Goal: Task Accomplishment & Management: Complete application form

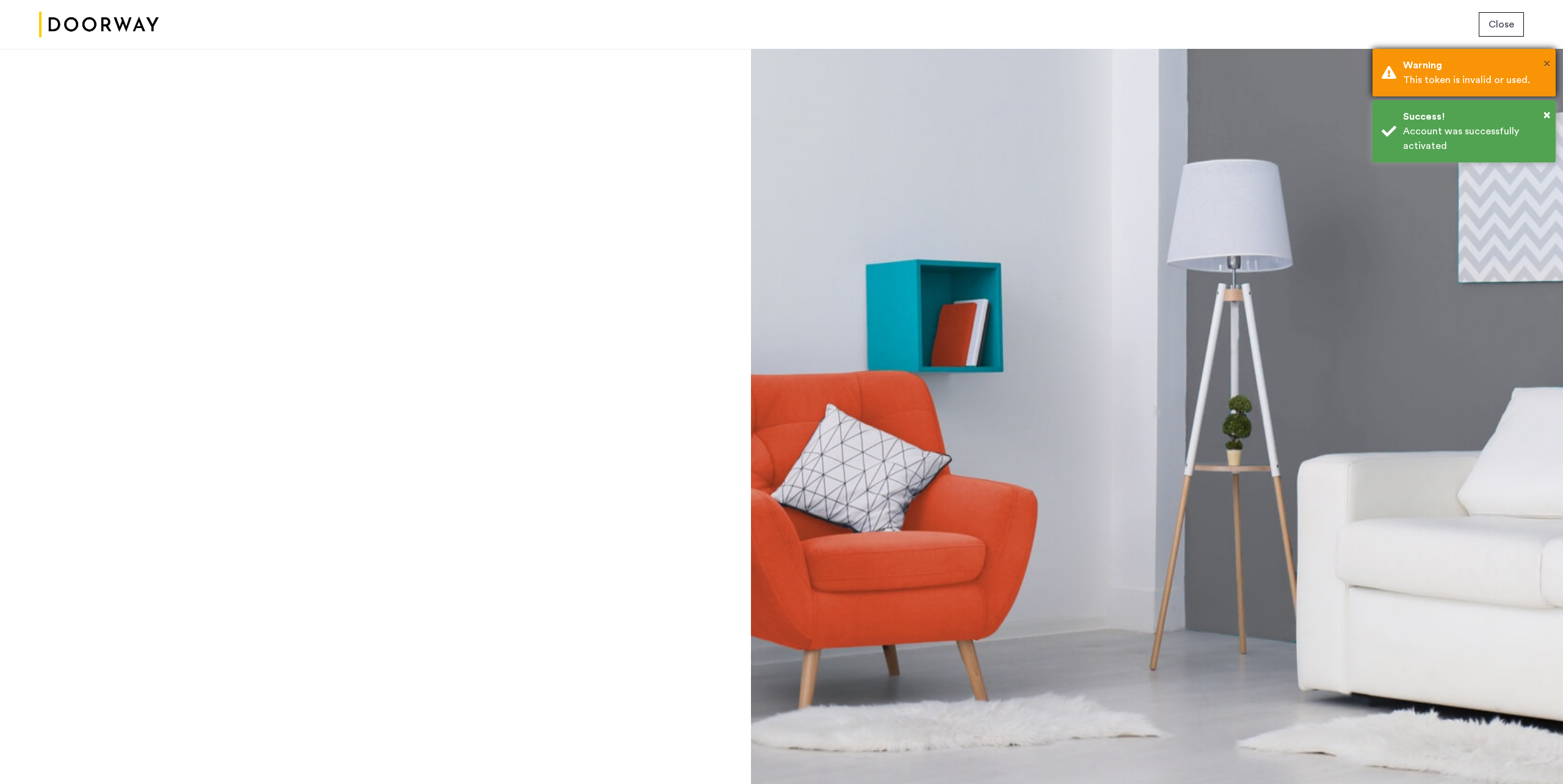
click at [1547, 66] on span "×" at bounding box center [1546, 63] width 6 height 12
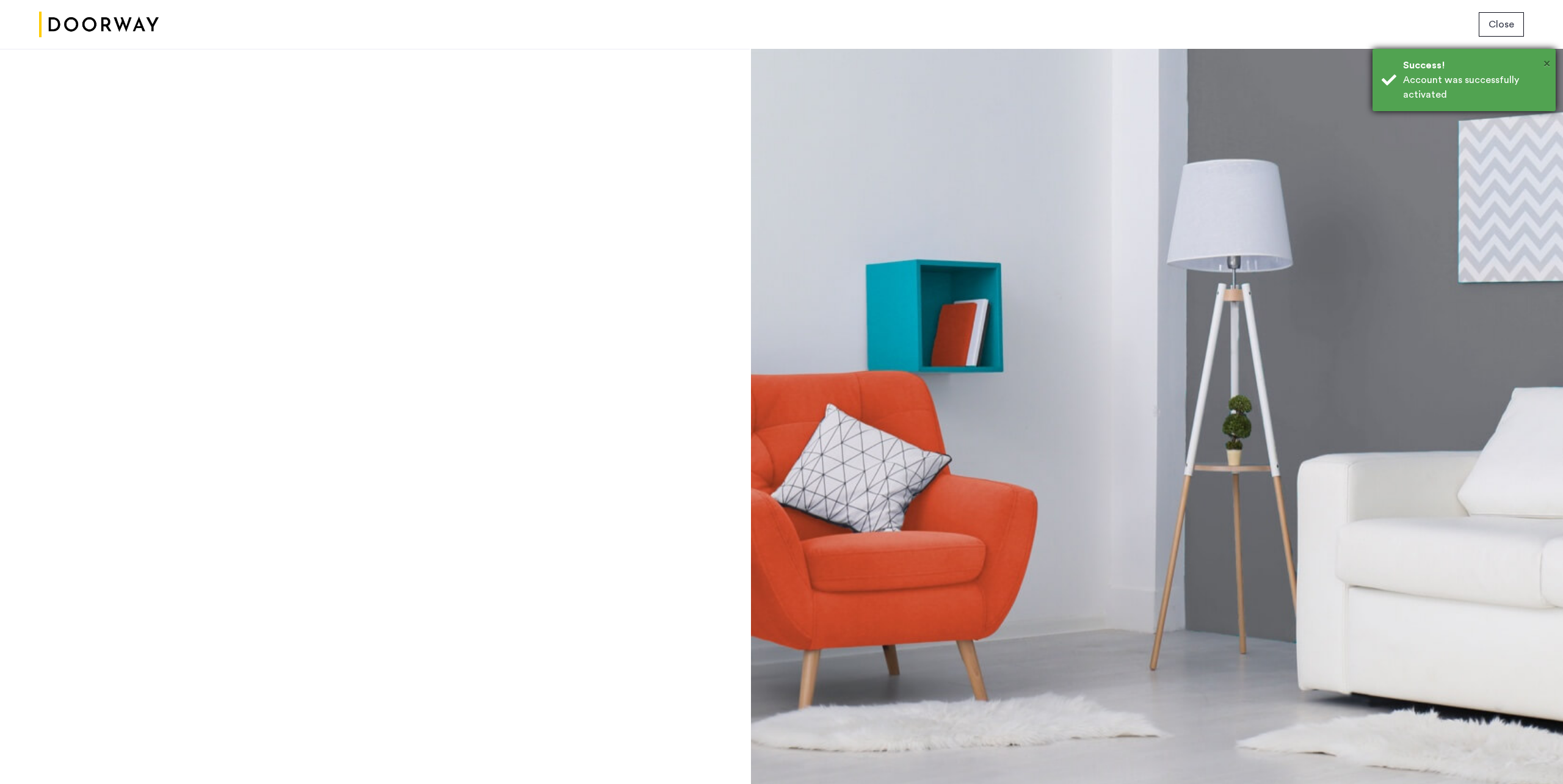
click at [1548, 68] on span "×" at bounding box center [1546, 63] width 6 height 12
click at [1506, 25] on span "Close" at bounding box center [1501, 24] width 26 height 15
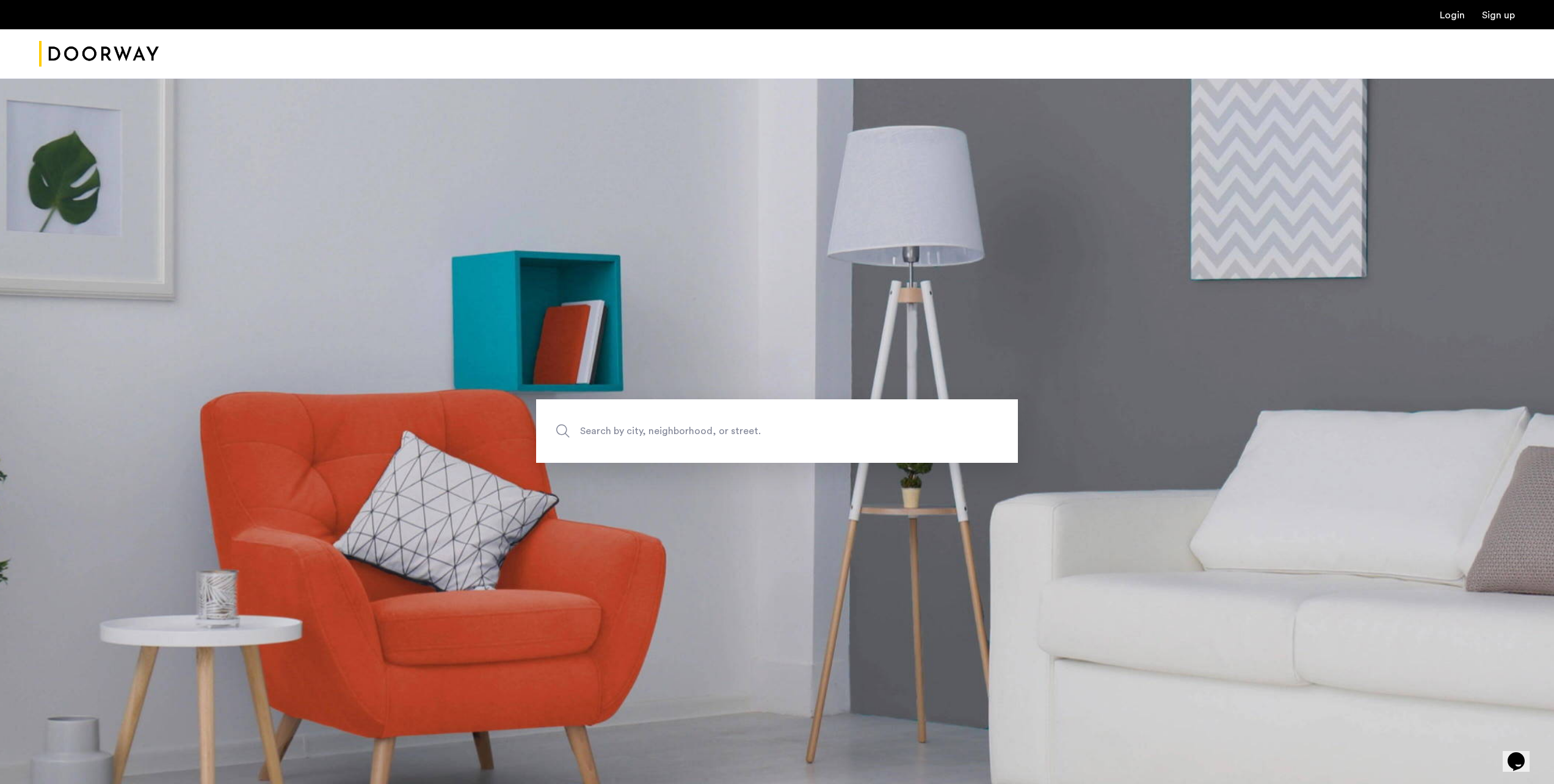
click at [1449, 14] on link "Login" at bounding box center [1452, 15] width 25 height 10
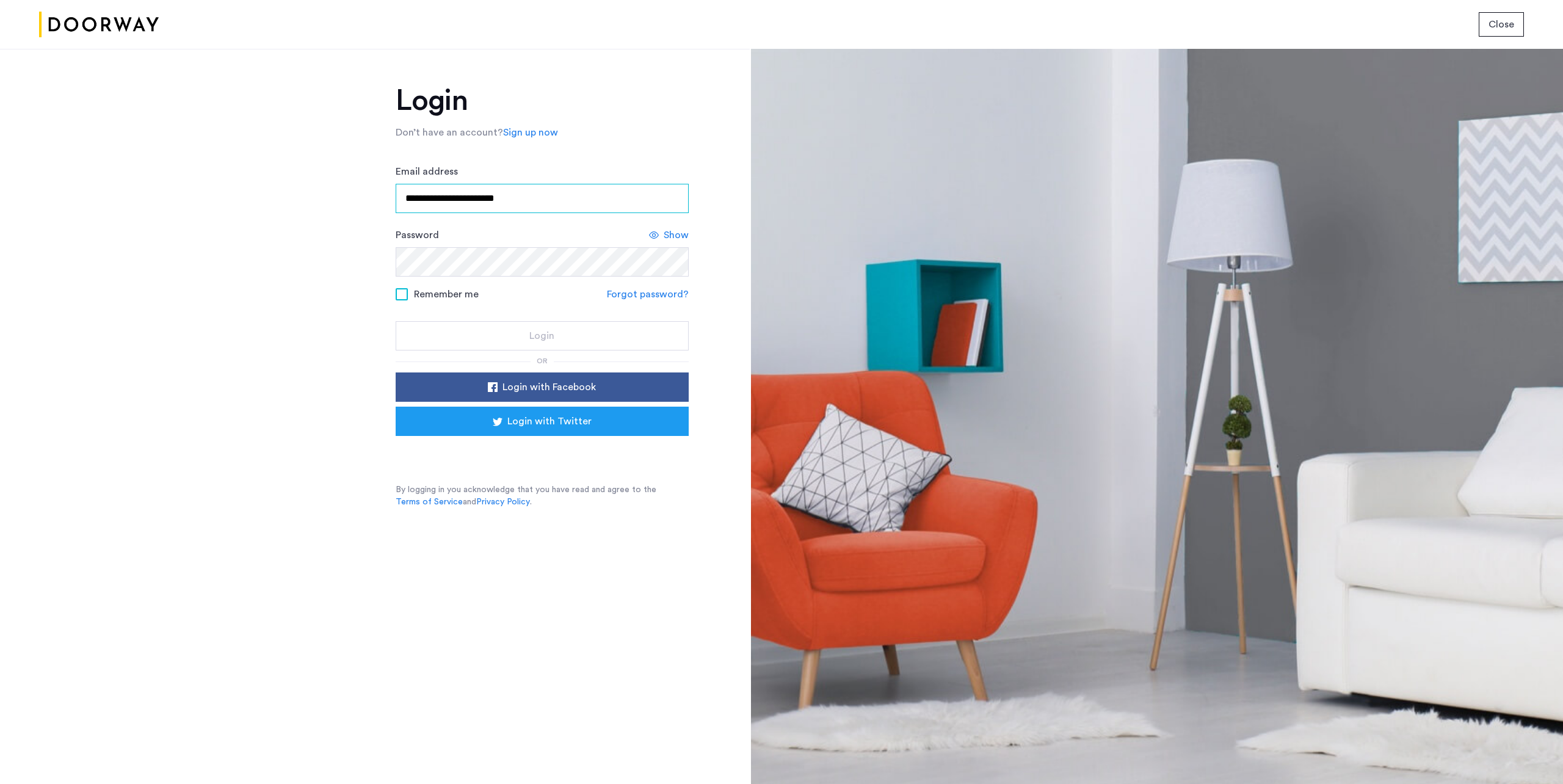
type input "**********"
click at [542, 343] on button "Login" at bounding box center [542, 336] width 293 height 30
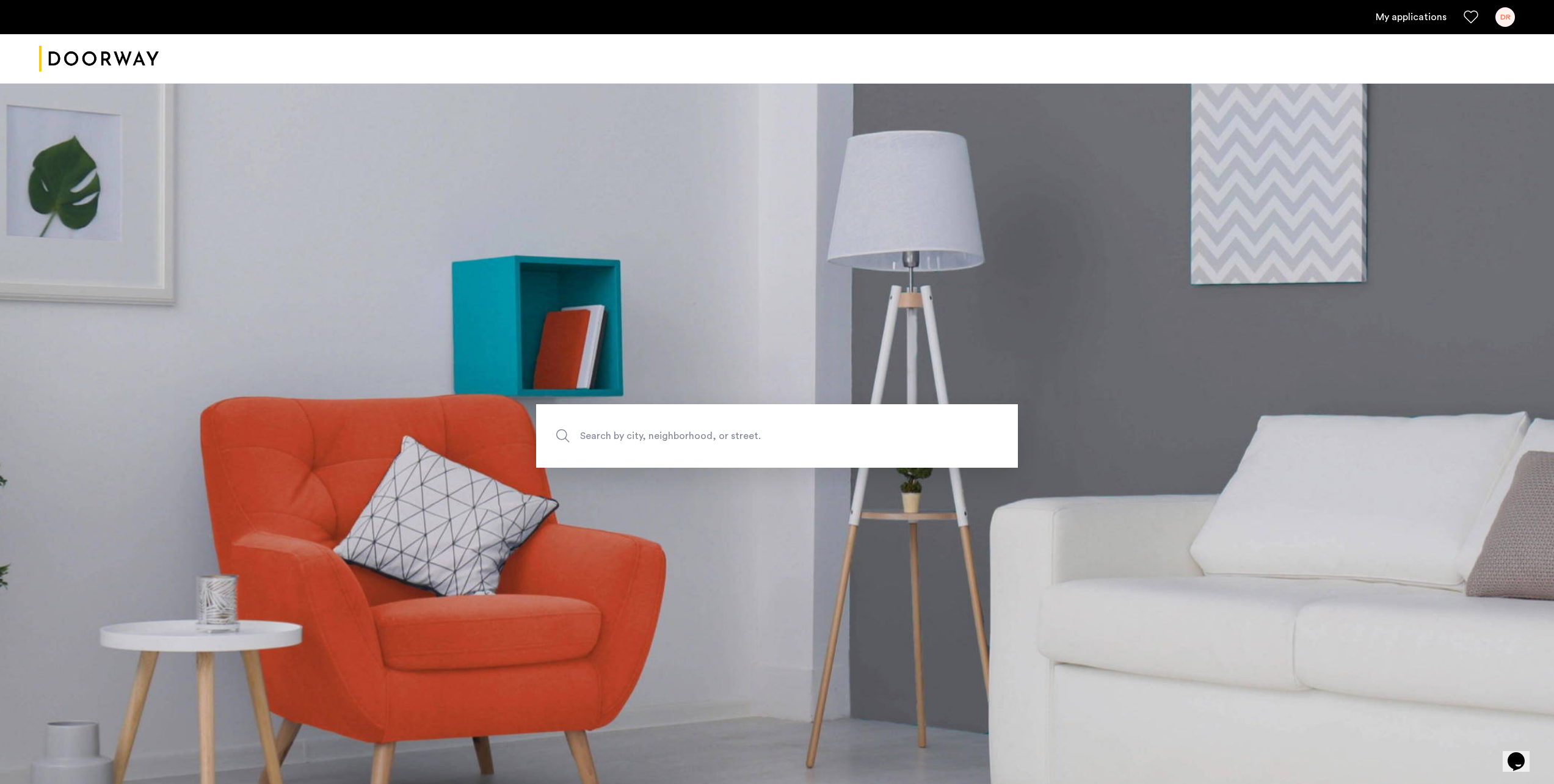
click at [1405, 17] on link "My applications" at bounding box center [1411, 17] width 71 height 15
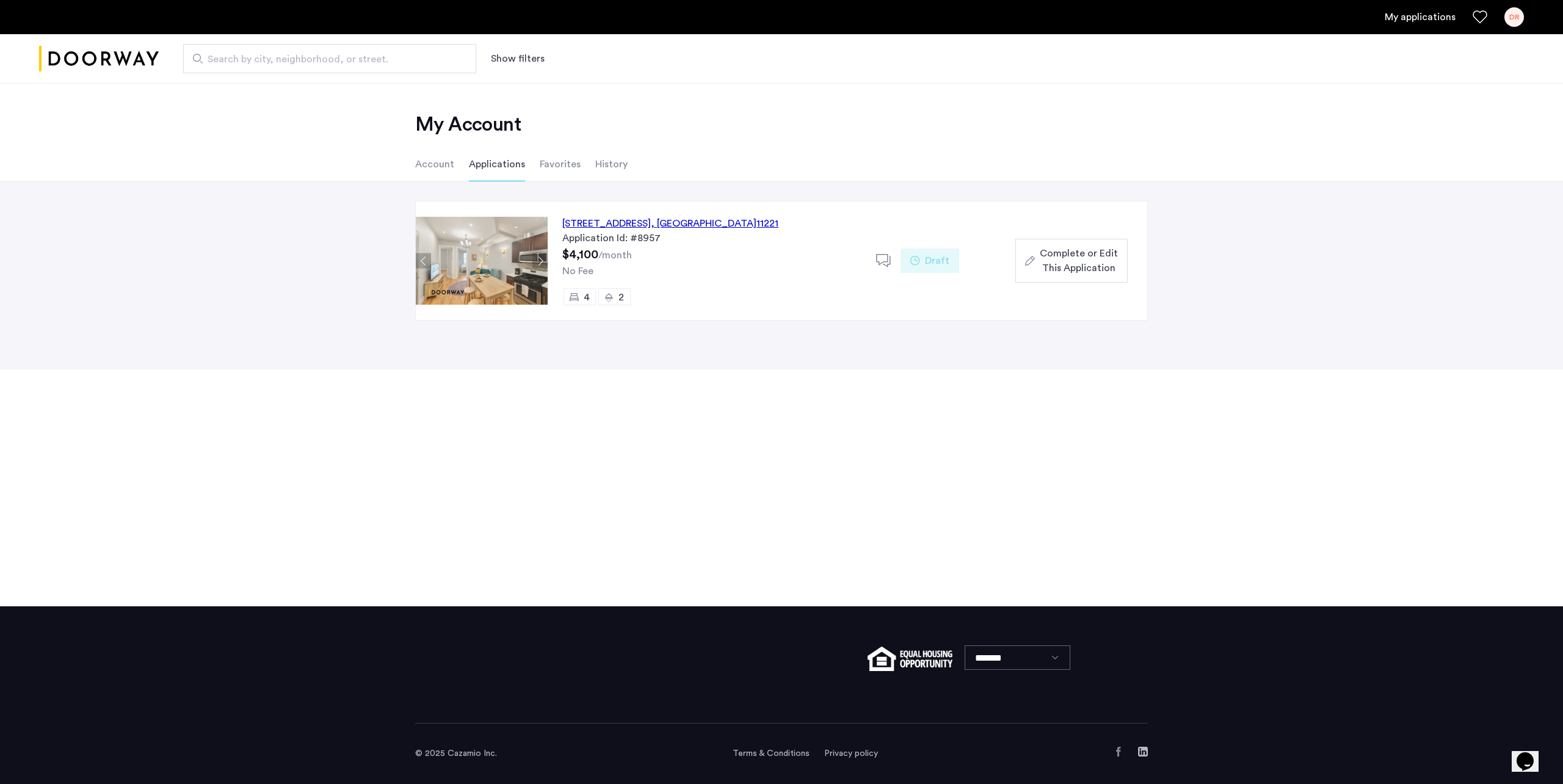
click at [665, 221] on div "30 Woodbine Street, Unit 2, Brooklyn , NY 11221" at bounding box center [670, 223] width 216 height 15
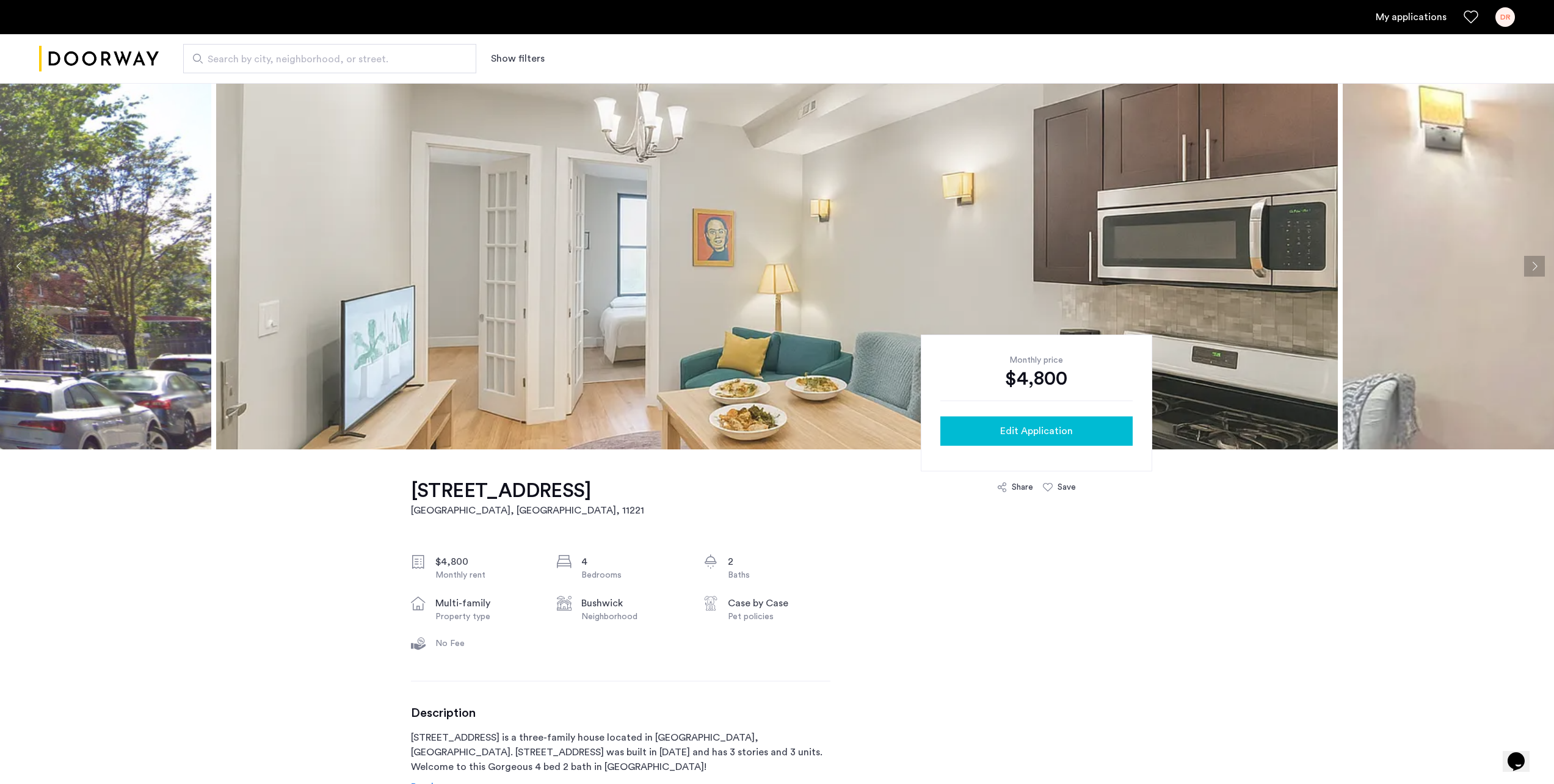
click at [1006, 437] on span "Edit Application" at bounding box center [1037, 431] width 73 height 15
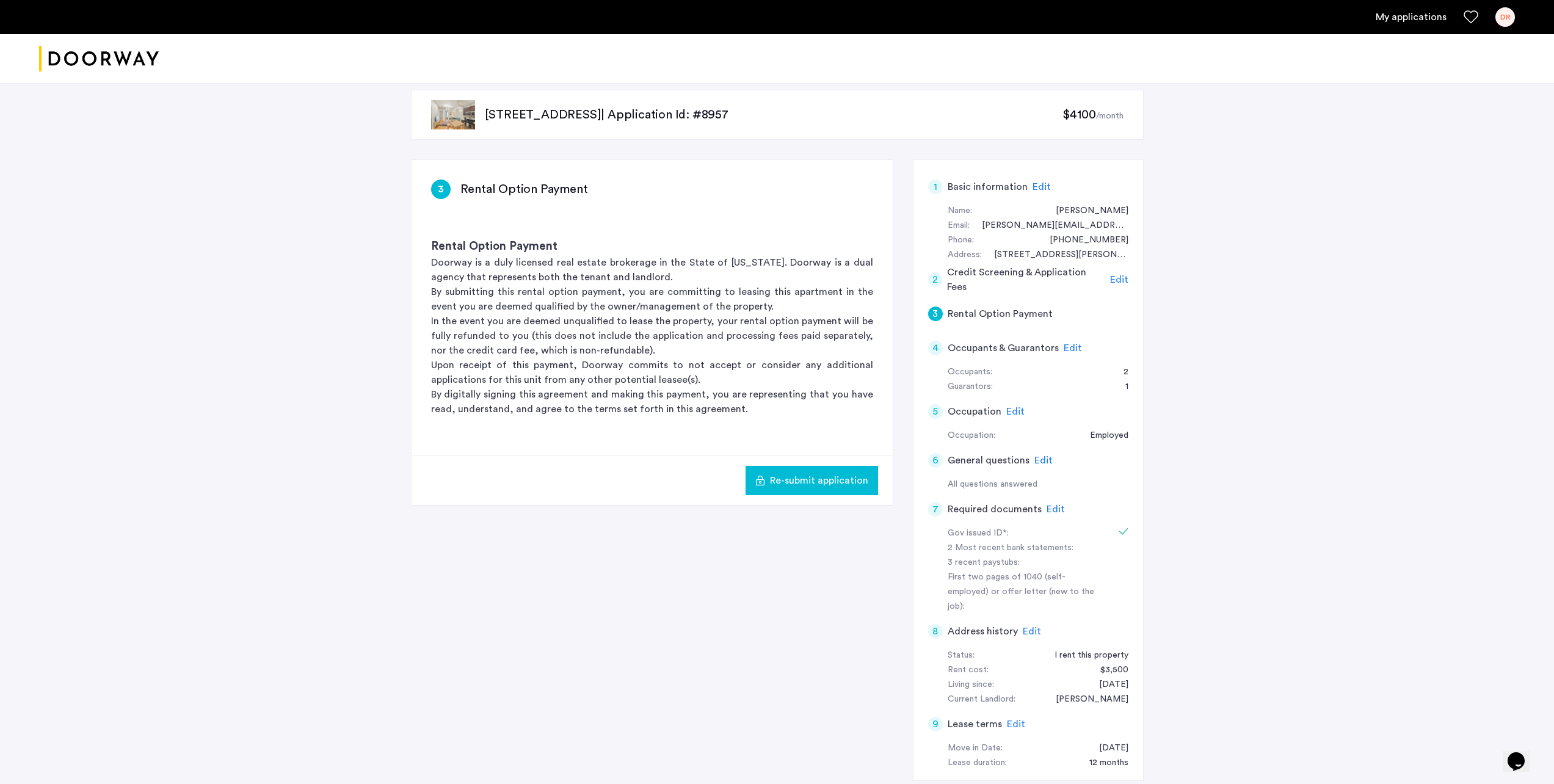
scroll to position [52, 0]
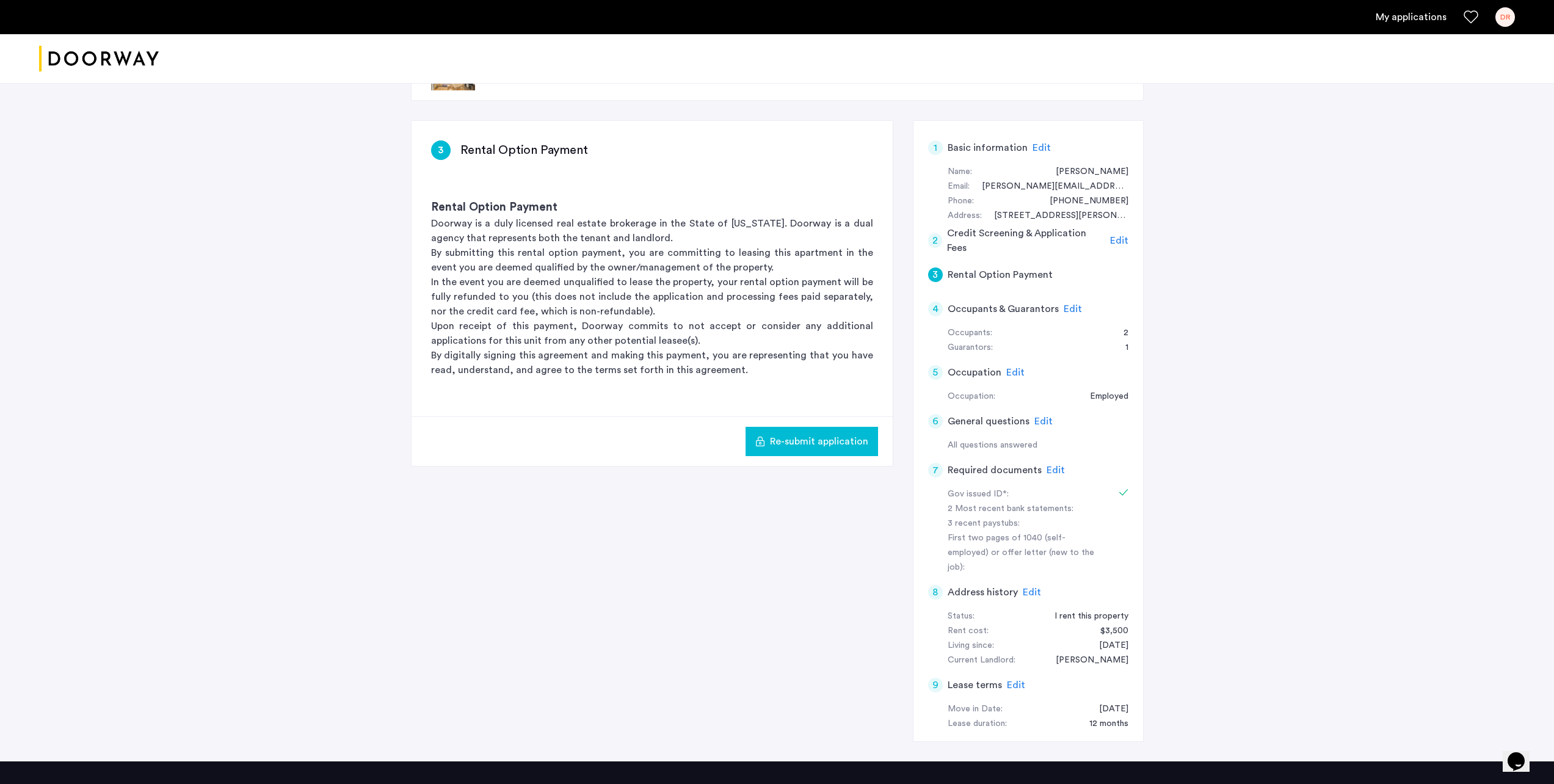
click at [1053, 465] on span "Edit" at bounding box center [1056, 469] width 18 height 10
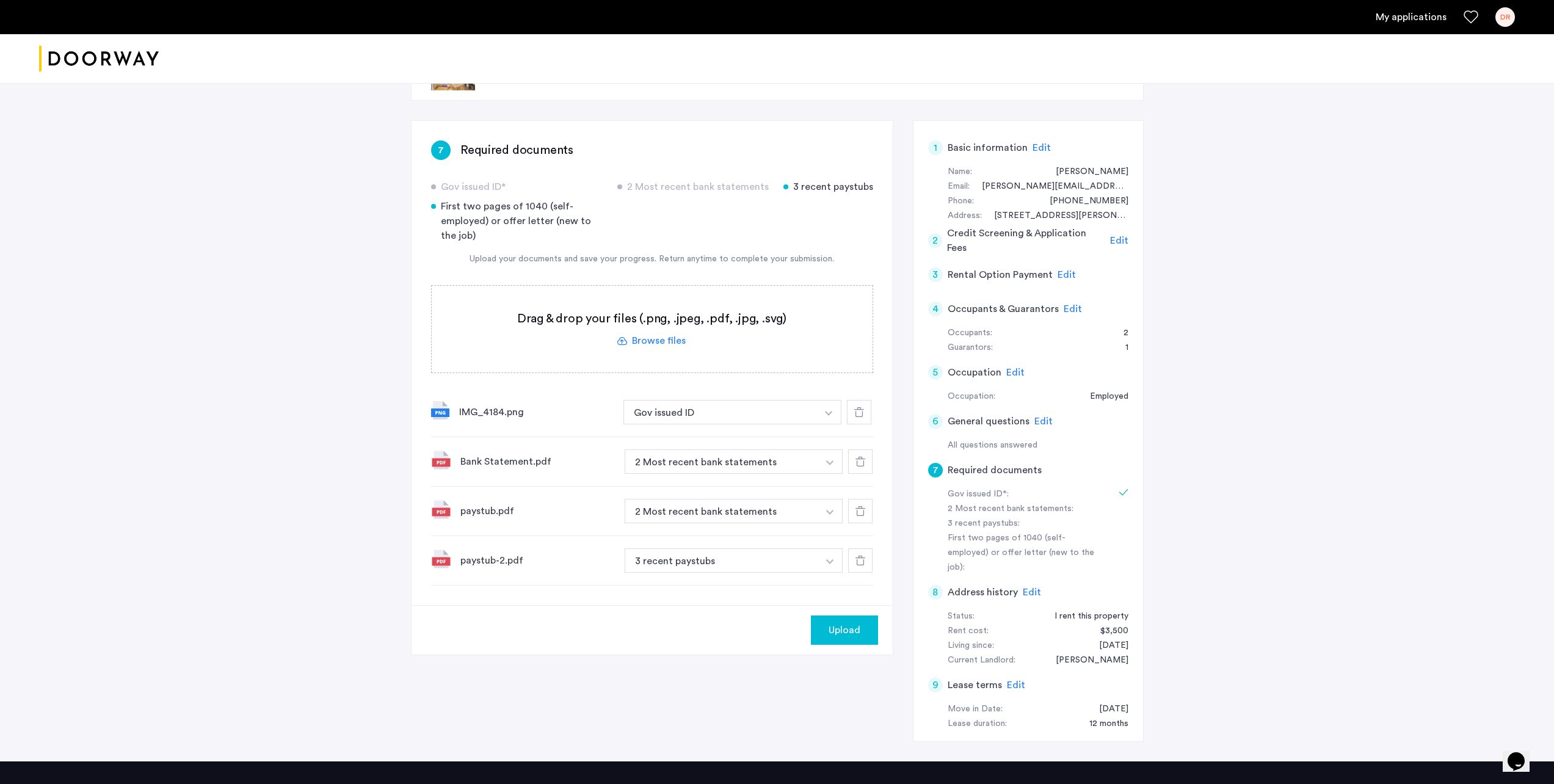
click at [776, 102] on div "30 Woodbine Street, Unit 2, Brooklyn, NY 11221 | Application Id: #8957 $4100 /m…" at bounding box center [777, 396] width 770 height 730
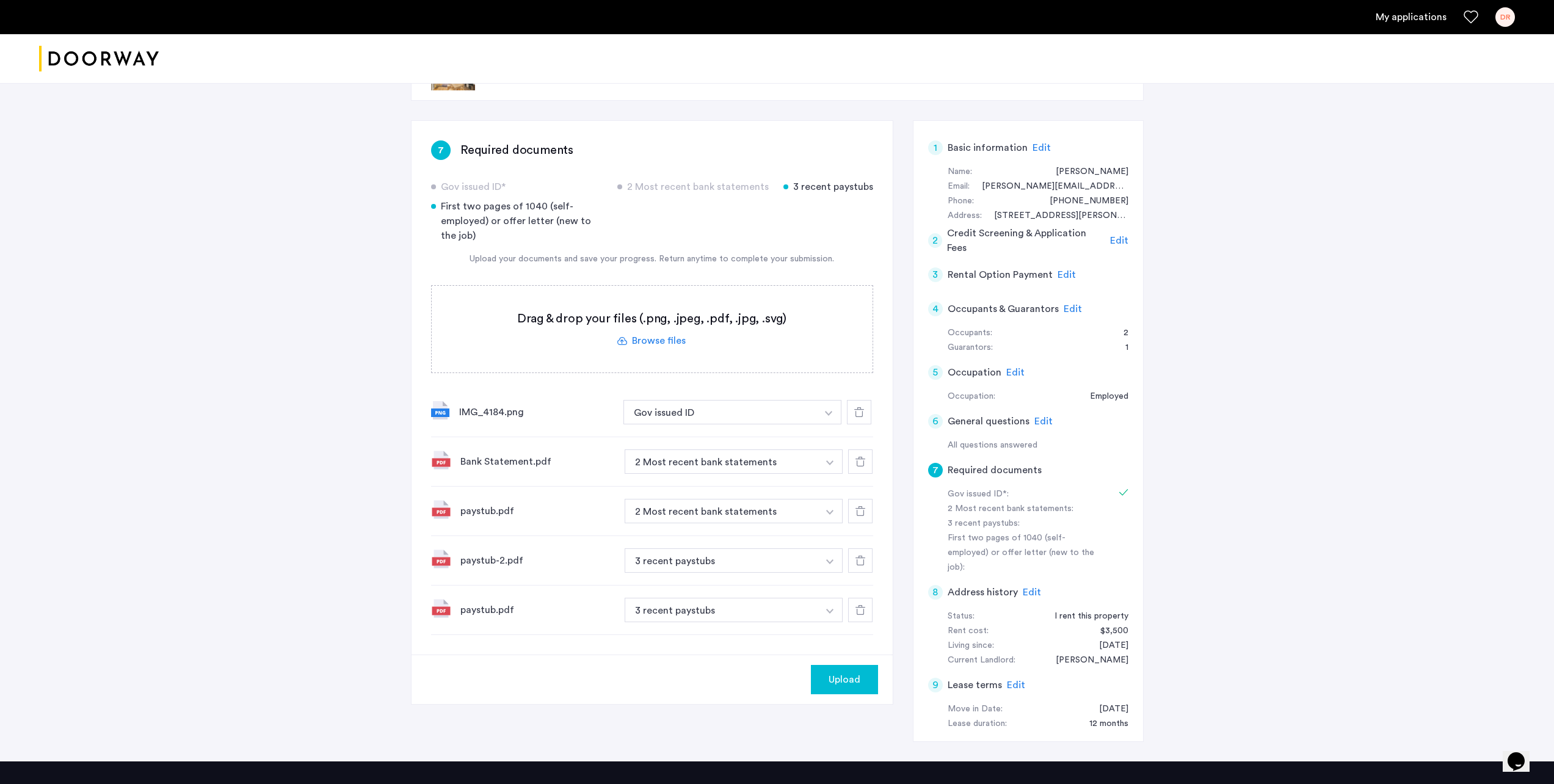
click at [832, 512] on img "button" at bounding box center [829, 512] width 7 height 5
click at [739, 557] on div "3 recent paystubs" at bounding box center [734, 558] width 218 height 25
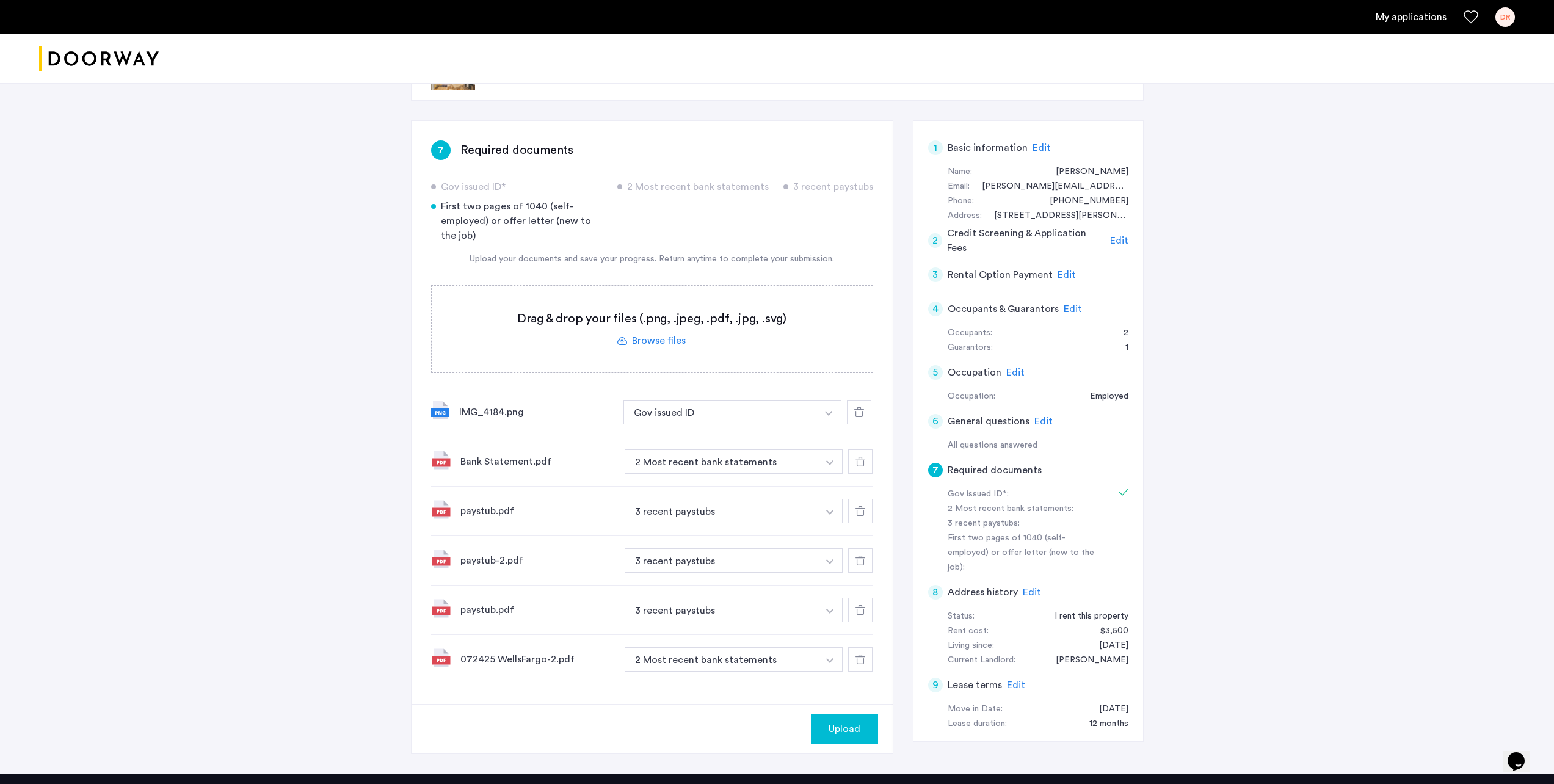
click at [855, 728] on span "Upload" at bounding box center [844, 729] width 32 height 15
